Goal: Navigation & Orientation: Find specific page/section

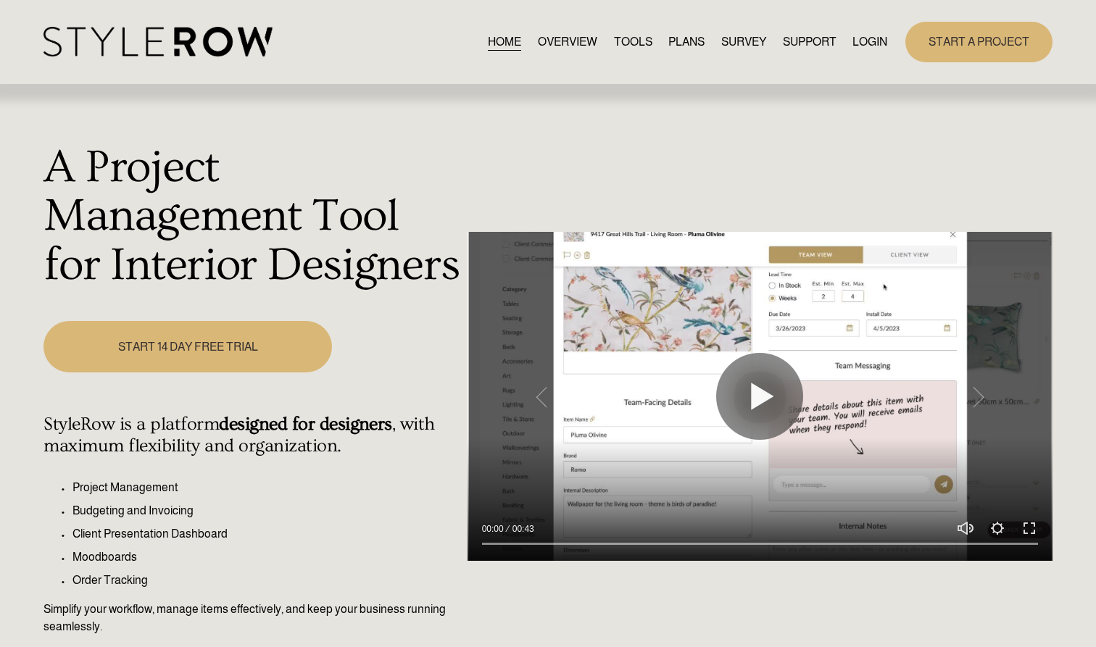
click at [539, 44] on link "LOGIN" at bounding box center [870, 42] width 35 height 20
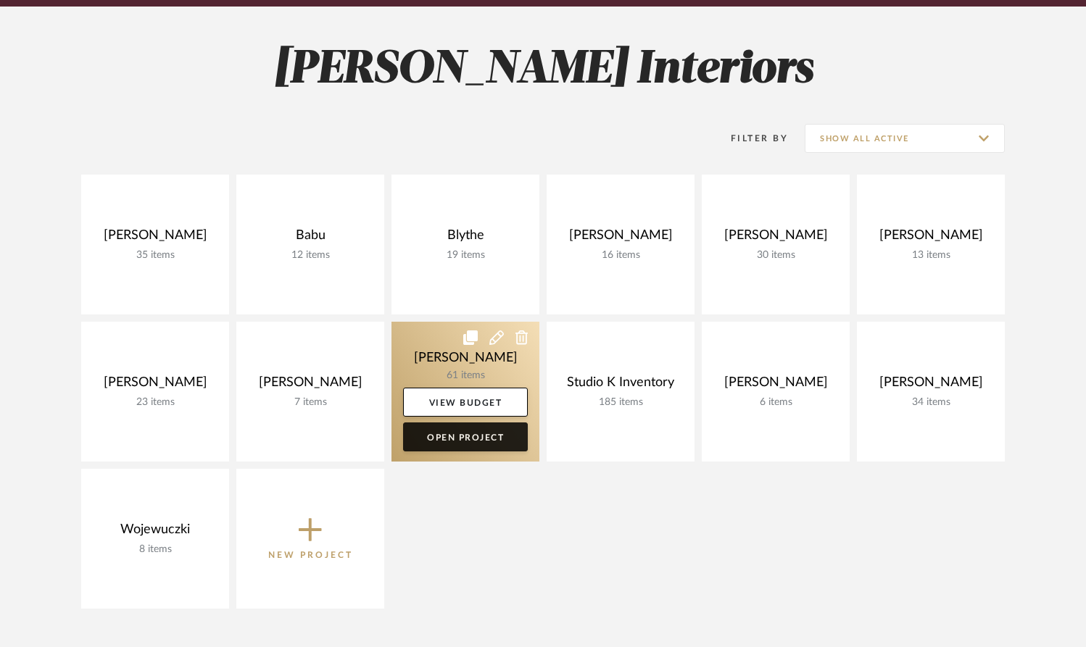
scroll to position [185, 0]
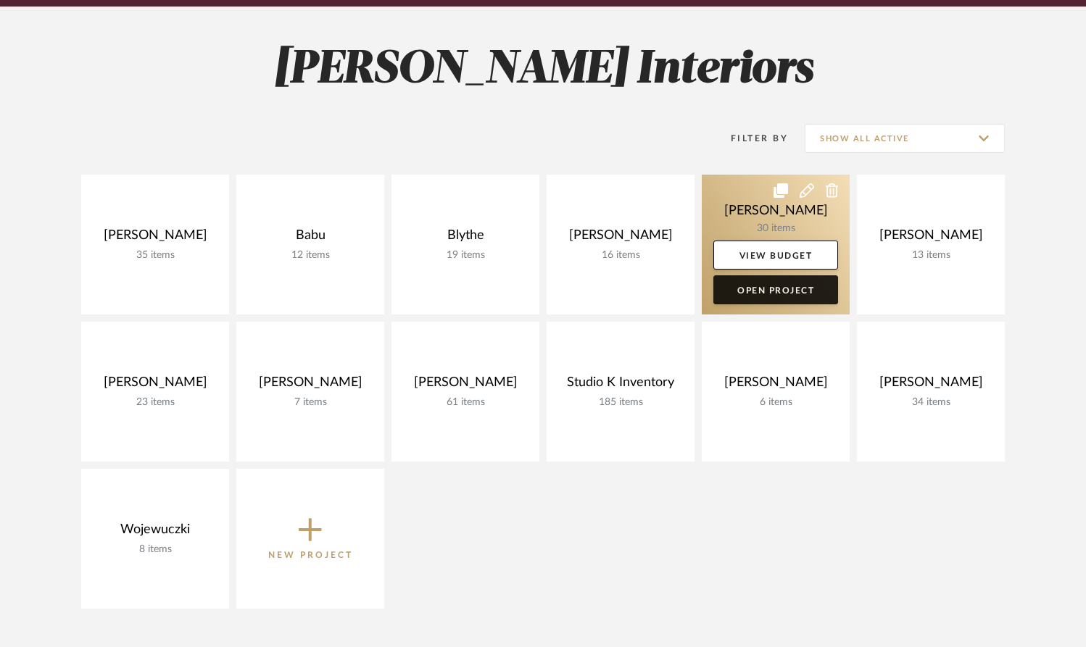
click at [775, 293] on link "Open Project" at bounding box center [775, 290] width 125 height 29
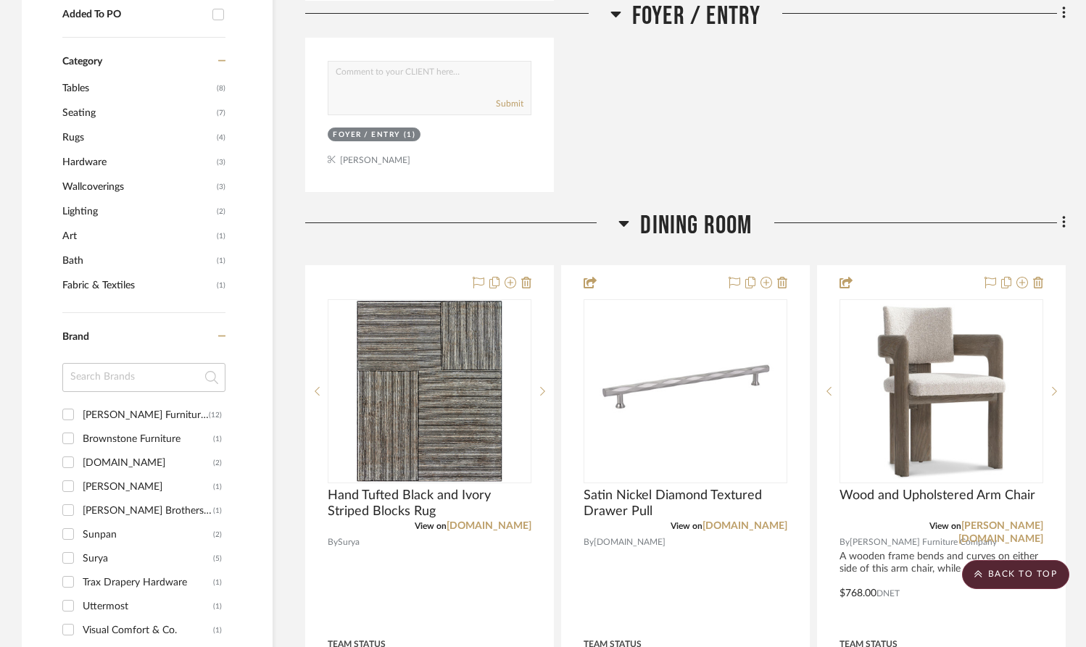
scroll to position [845, 0]
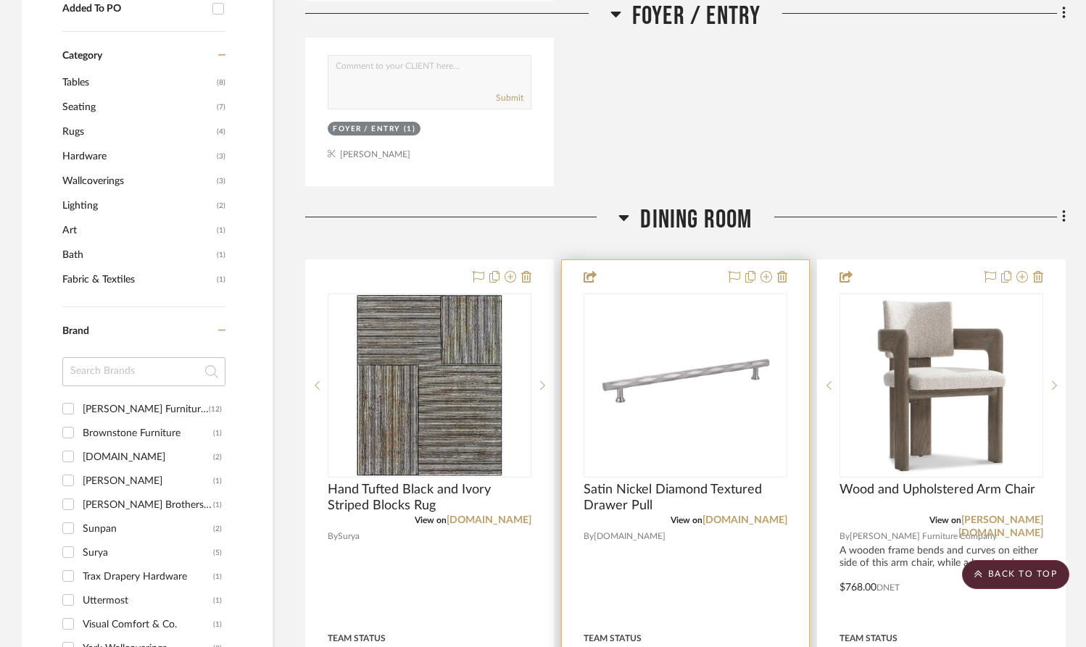
click at [725, 387] on img "0" at bounding box center [685, 385] width 181 height 181
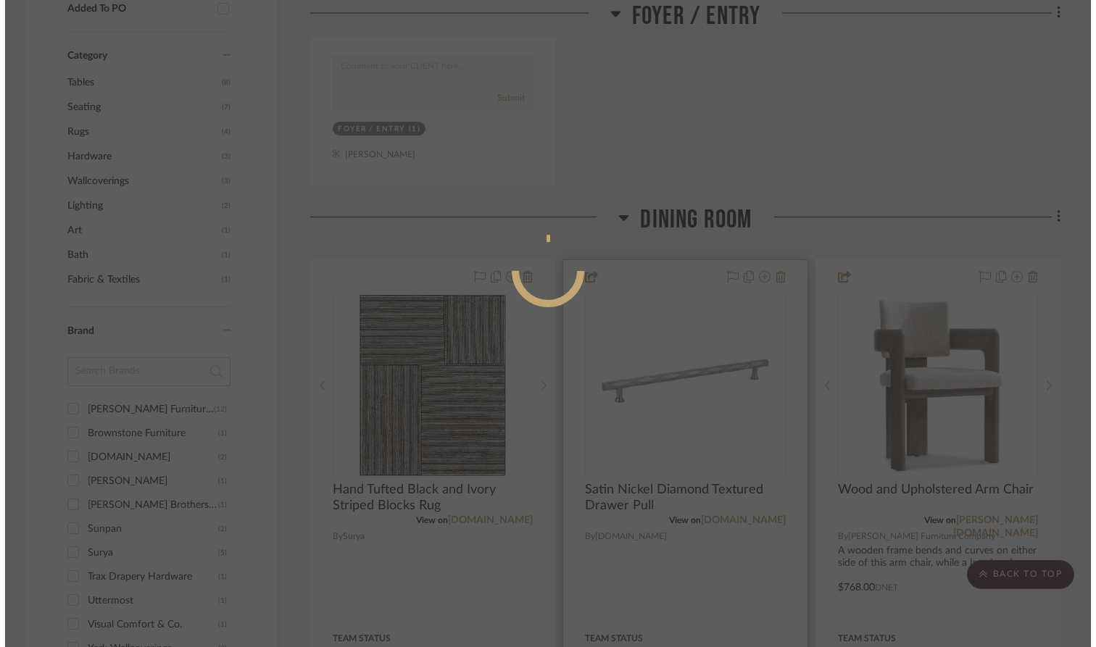
scroll to position [0, 0]
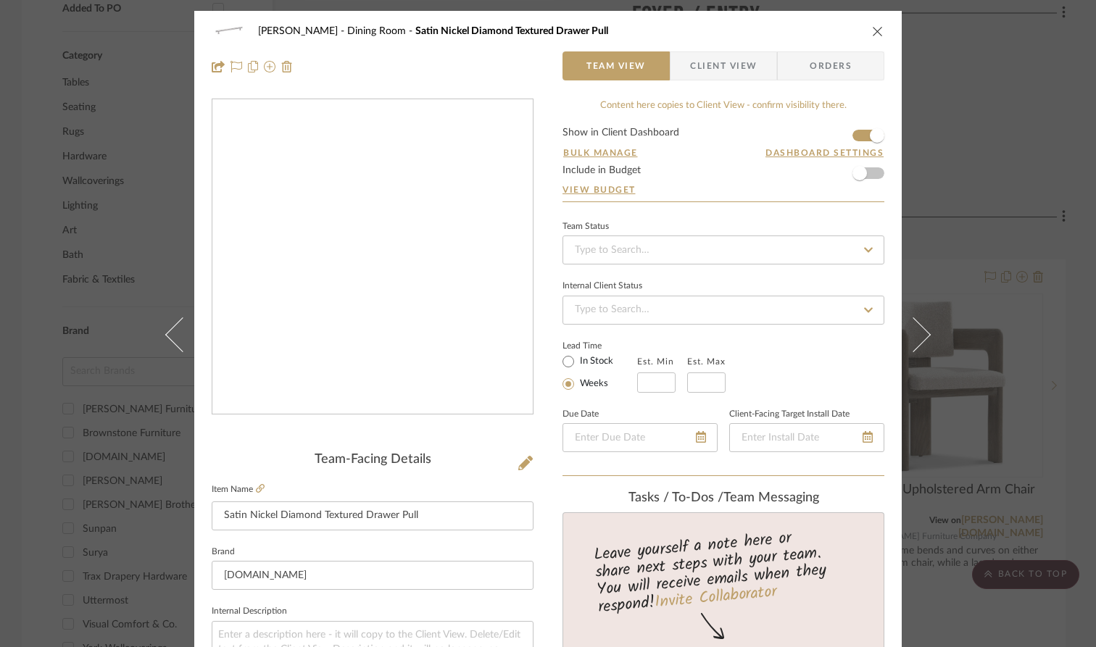
click at [409, 345] on img "0" at bounding box center [372, 257] width 315 height 315
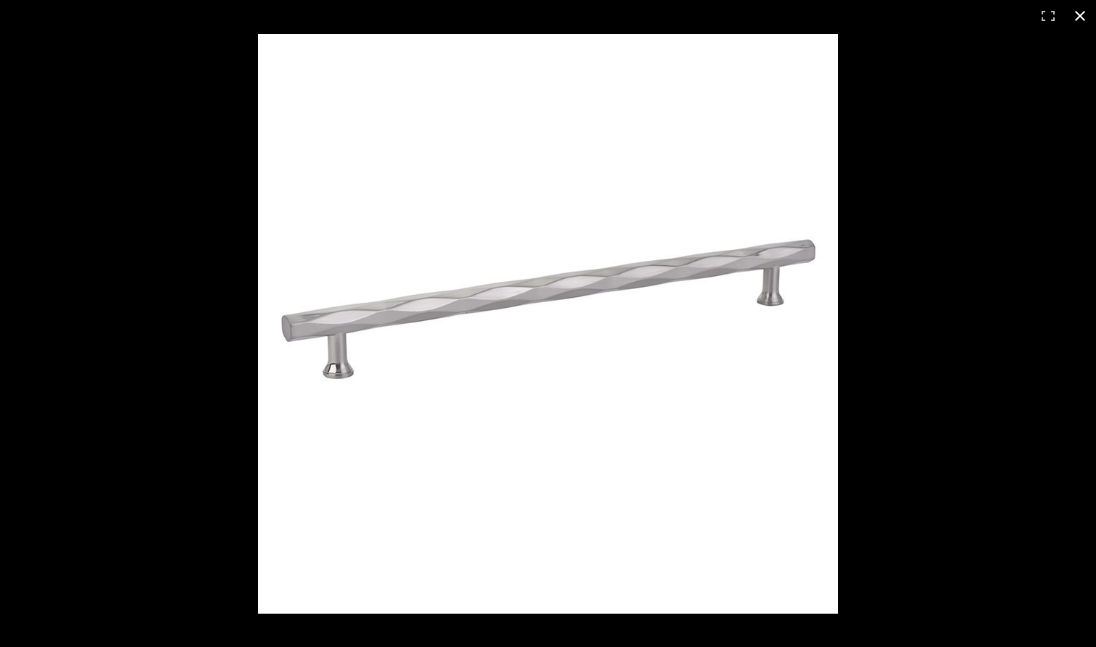
click at [1080, 14] on button at bounding box center [1080, 16] width 32 height 32
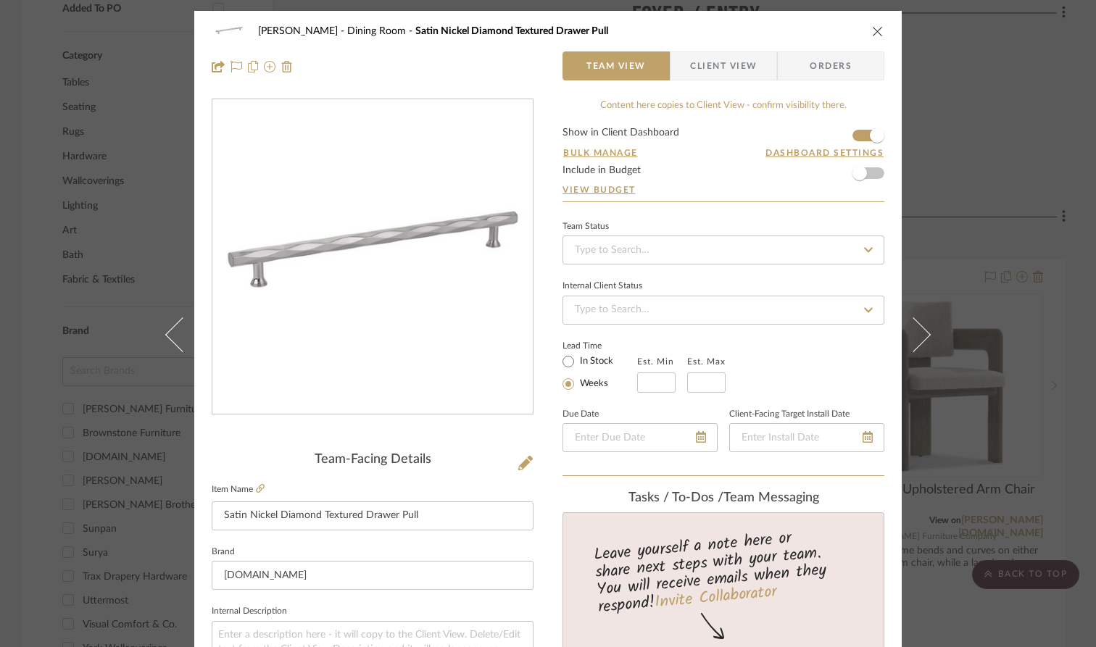
click at [872, 33] on icon "close" at bounding box center [878, 31] width 12 height 12
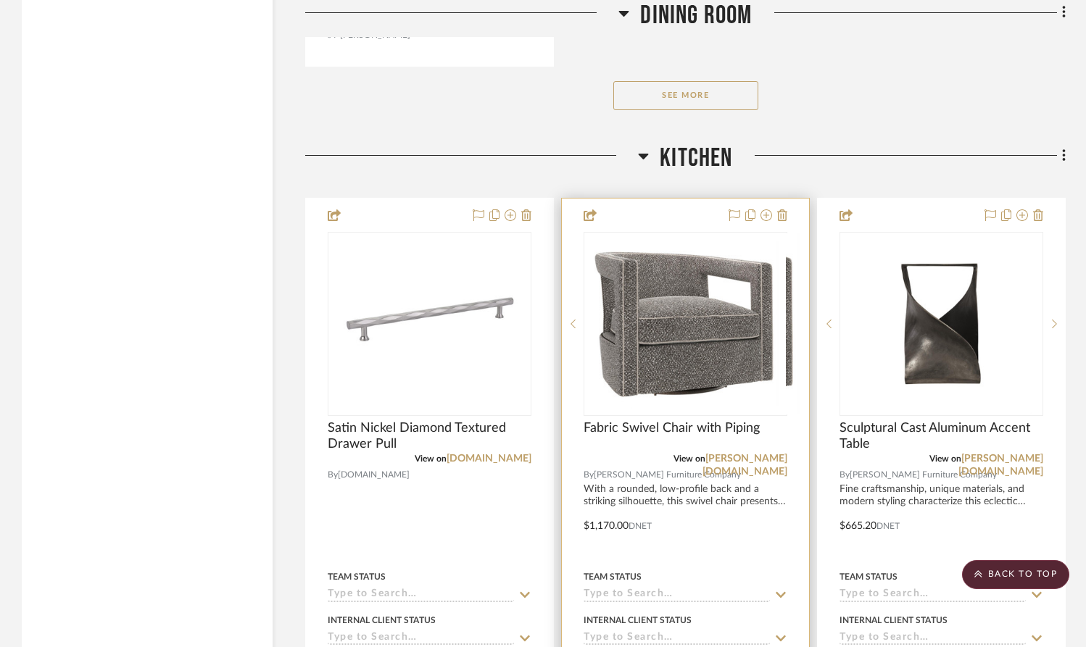
scroll to position [3089, 0]
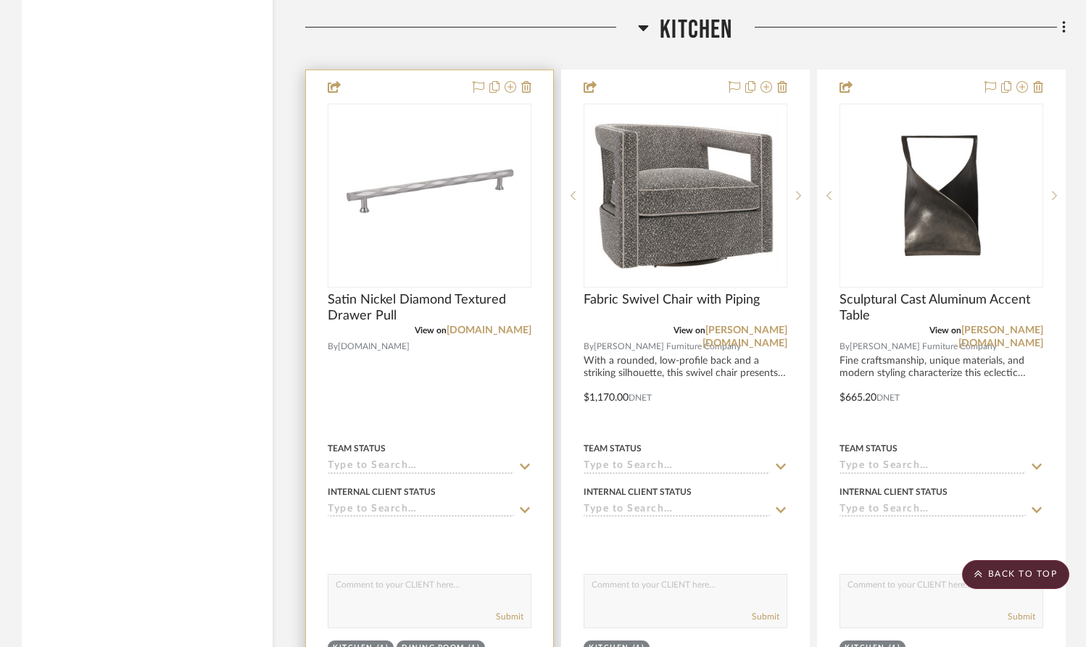
click at [448, 217] on img "0" at bounding box center [429, 195] width 181 height 181
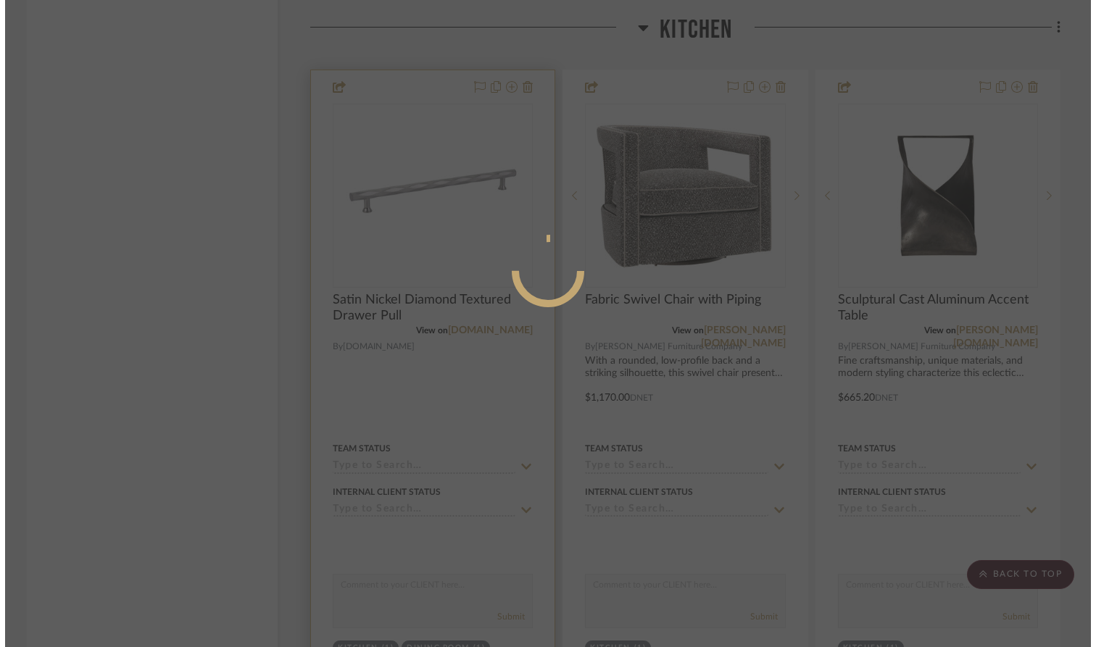
scroll to position [0, 0]
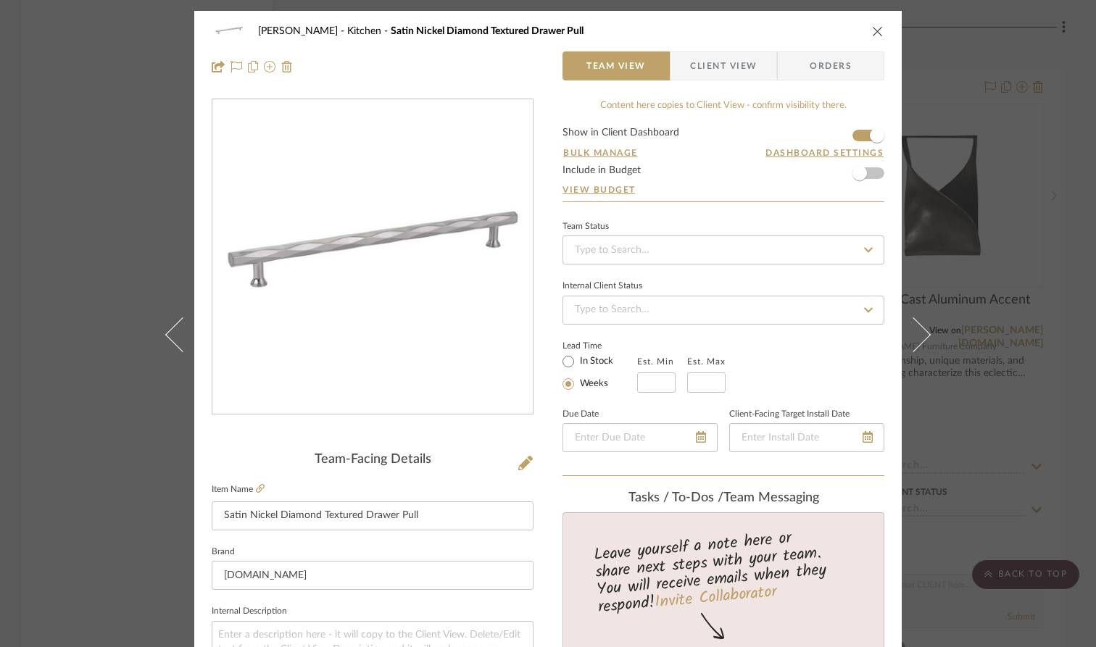
click at [872, 30] on icon "close" at bounding box center [878, 31] width 12 height 12
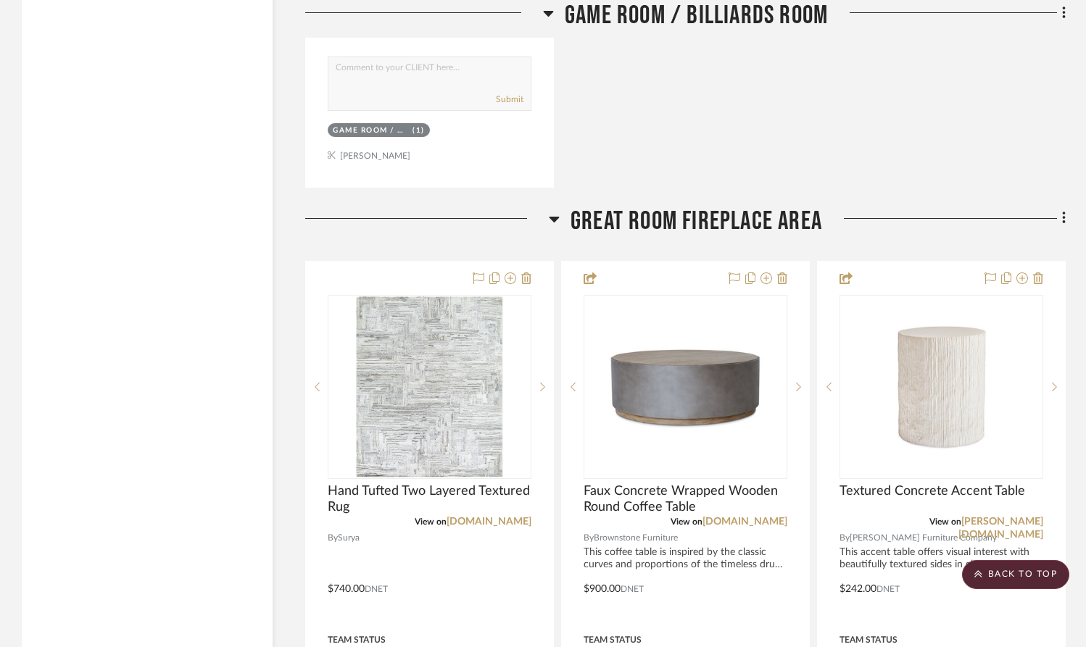
scroll to position [5735, 0]
